Goal: Task Accomplishment & Management: Manage account settings

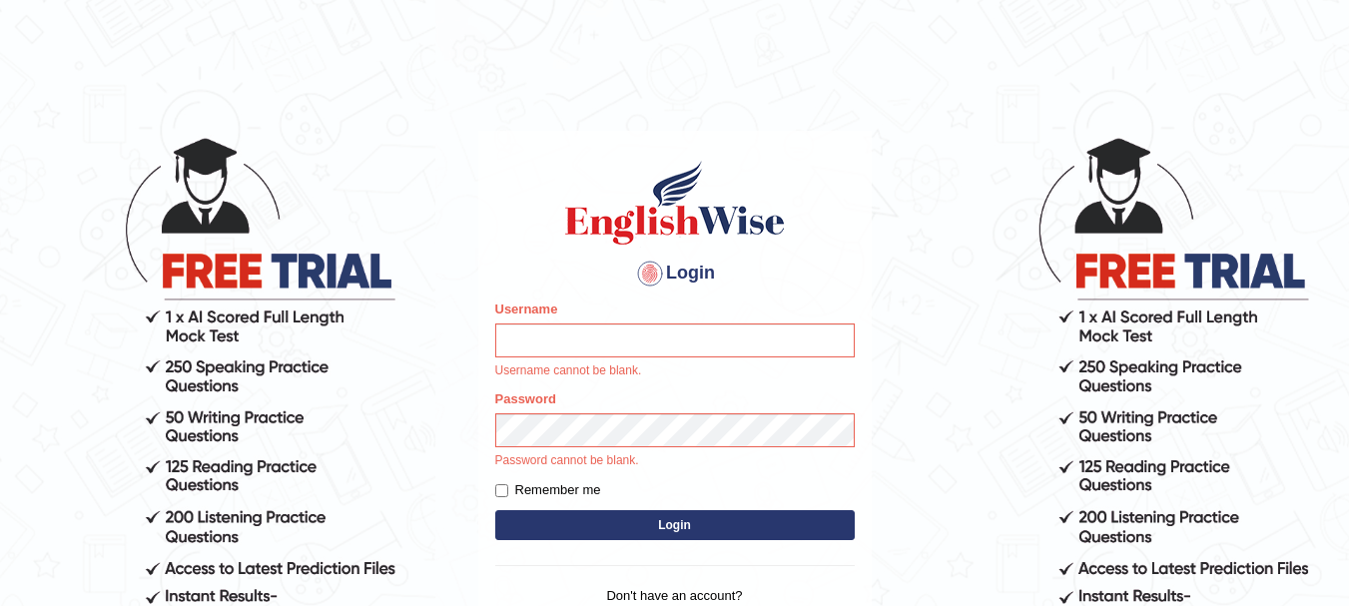
type input "kenna_agbada"
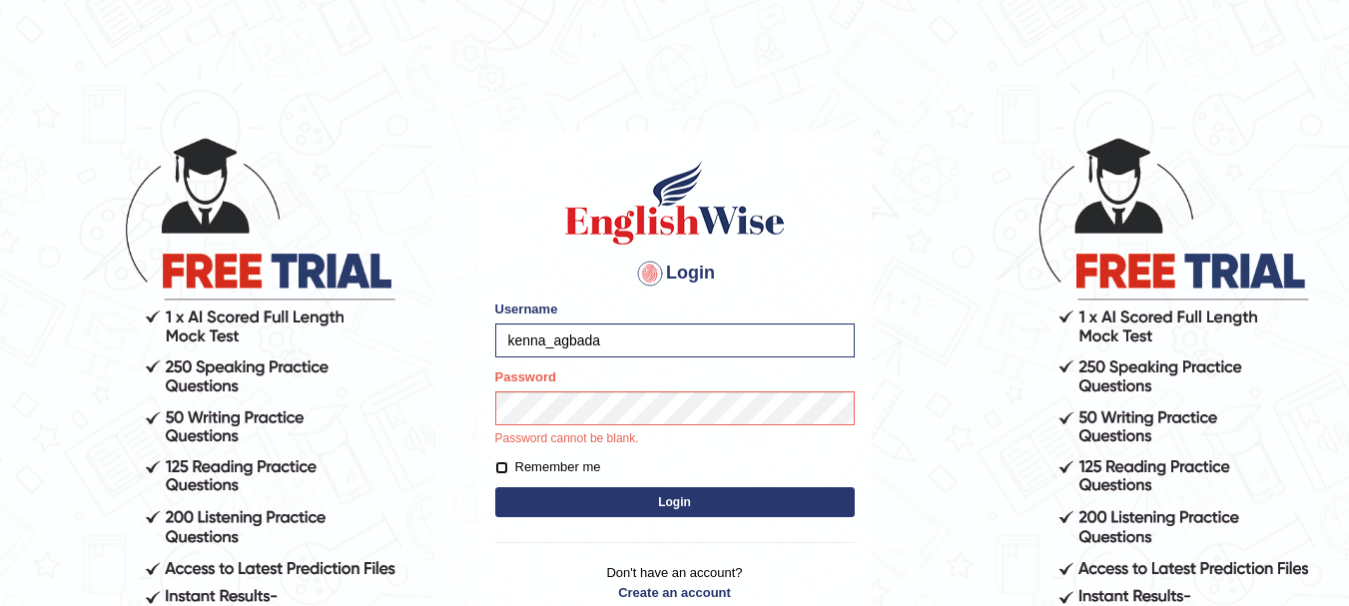
click at [505, 469] on form "Please fix the following errors: Username kenna_agbada Password Password cannot…" at bounding box center [674, 411] width 359 height 224
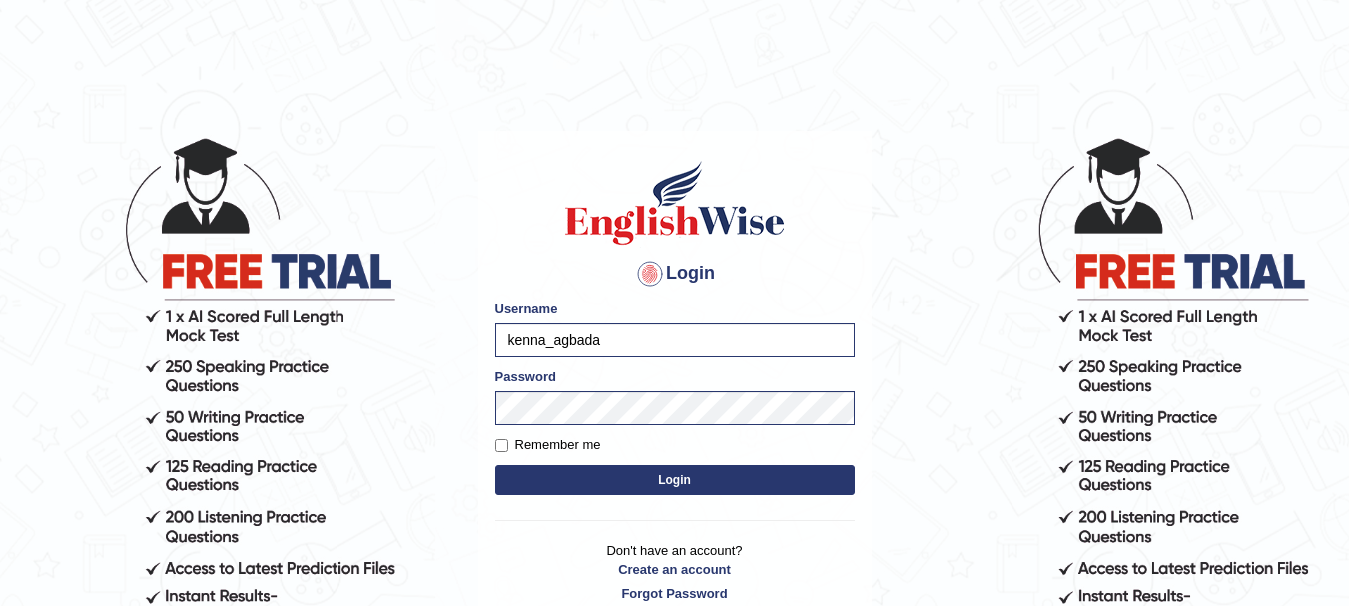
click at [563, 481] on button "Login" at bounding box center [674, 480] width 359 height 30
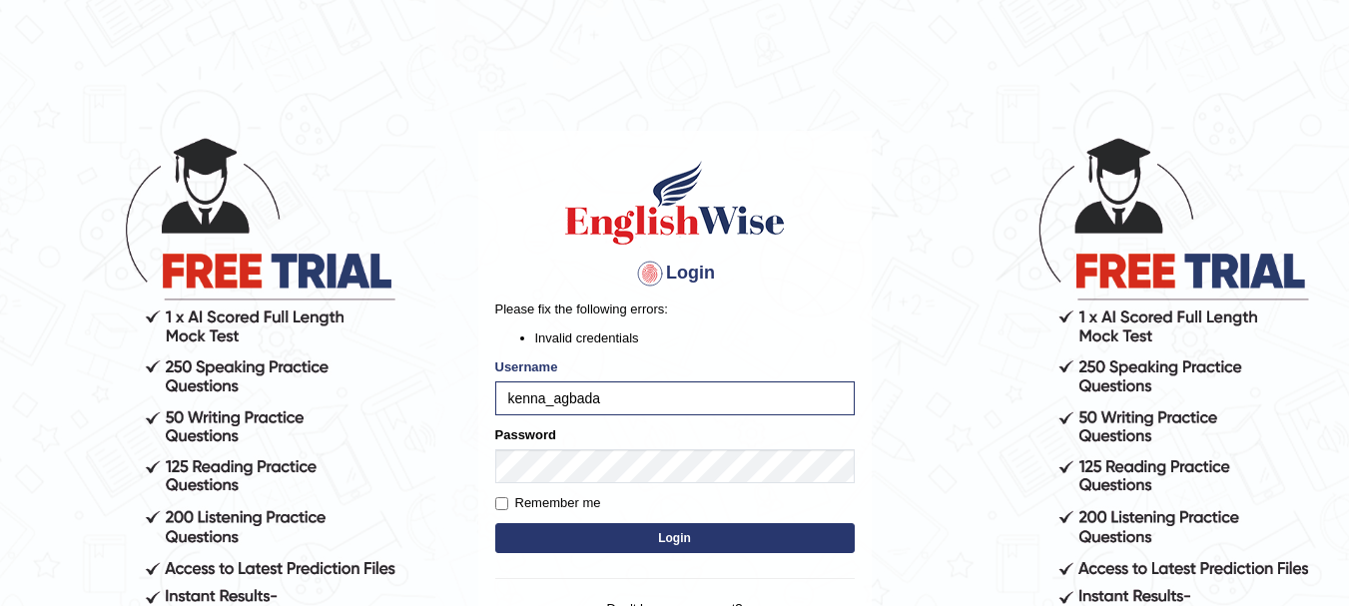
click at [598, 531] on button "Login" at bounding box center [674, 538] width 359 height 30
